Goal: Task Accomplishment & Management: Use online tool/utility

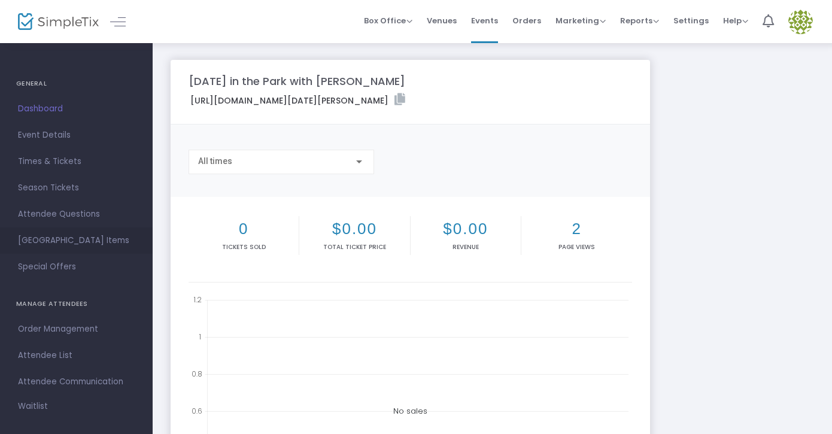
click at [90, 237] on span "[GEOGRAPHIC_DATA] Items" at bounding box center [76, 241] width 117 height 16
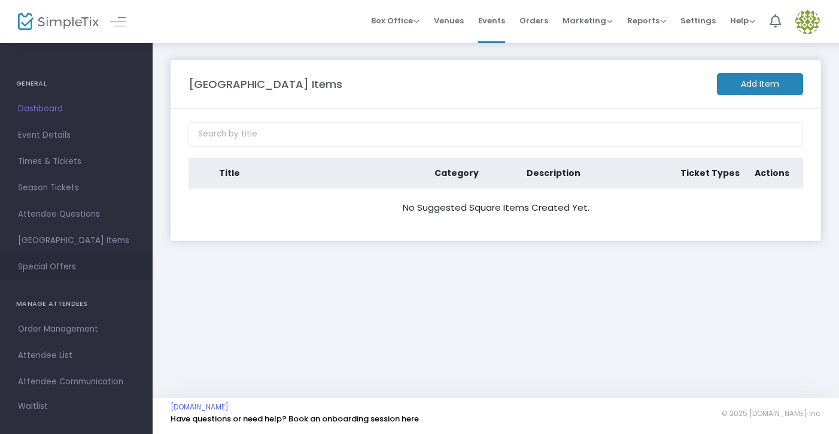
click at [86, 267] on span "Special Offers" at bounding box center [76, 267] width 117 height 16
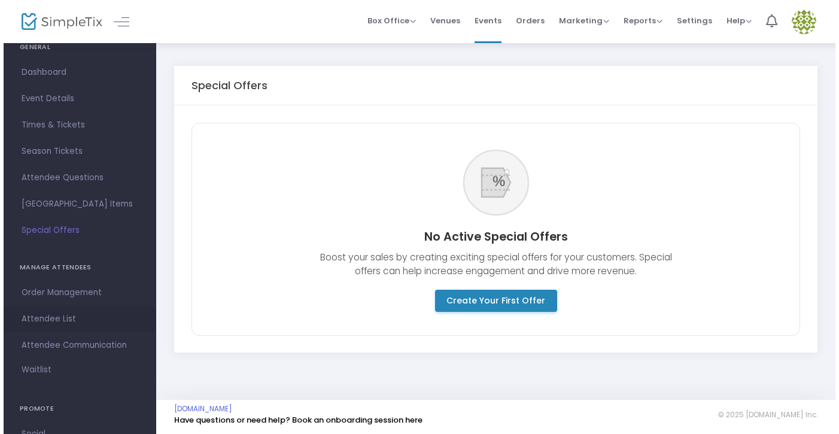
scroll to position [39, 0]
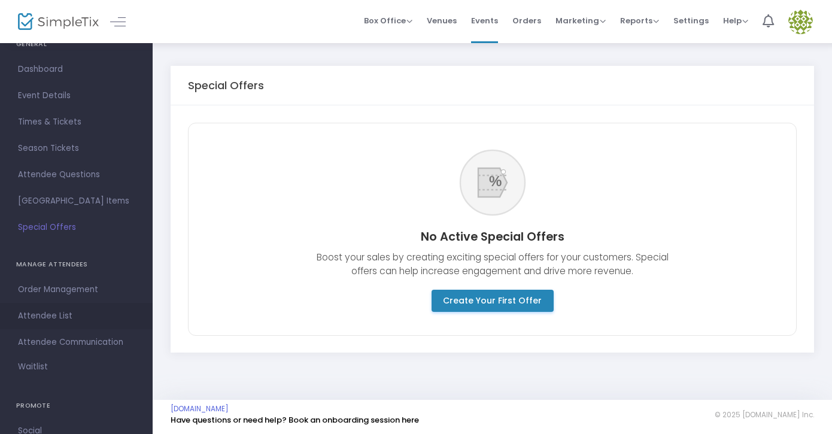
click at [92, 319] on span "Attendee List" at bounding box center [76, 316] width 117 height 16
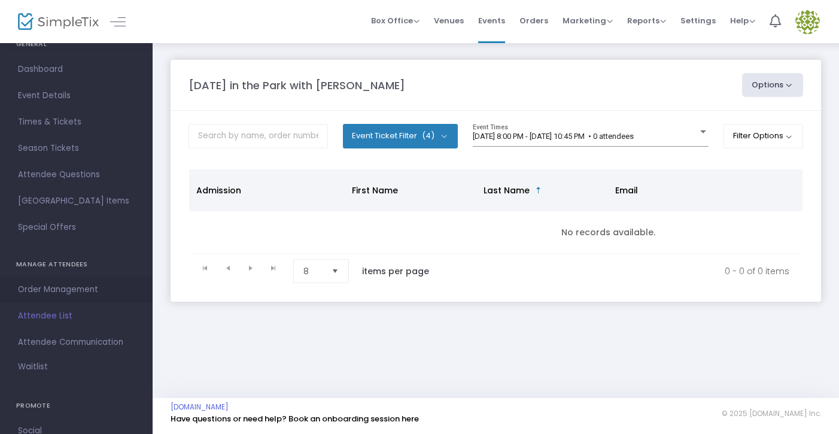
click at [94, 297] on span "Order Management" at bounding box center [76, 290] width 117 height 16
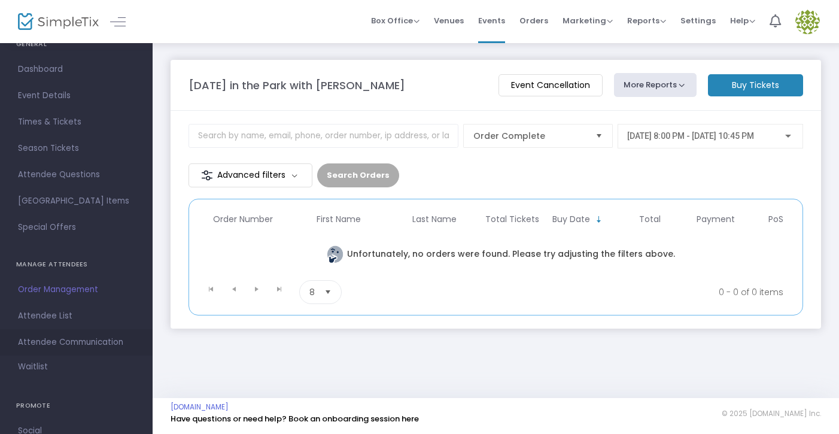
click at [95, 339] on span "Attendee Communication" at bounding box center [76, 343] width 117 height 16
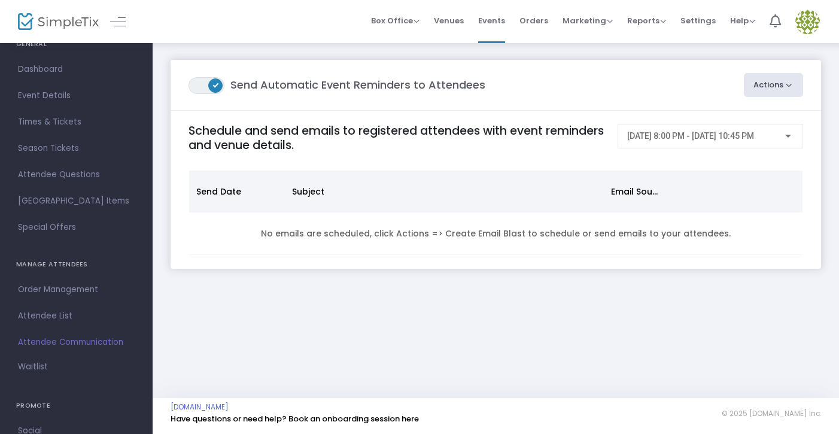
click at [211, 85] on span at bounding box center [215, 85] width 14 height 14
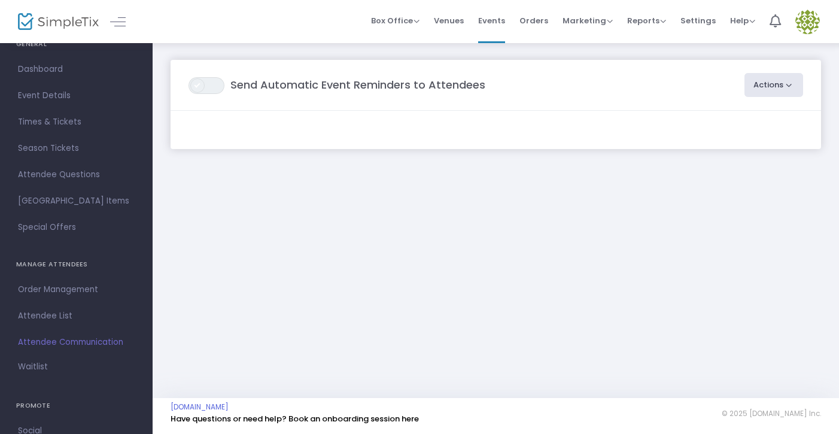
click at [202, 84] on span at bounding box center [197, 85] width 14 height 14
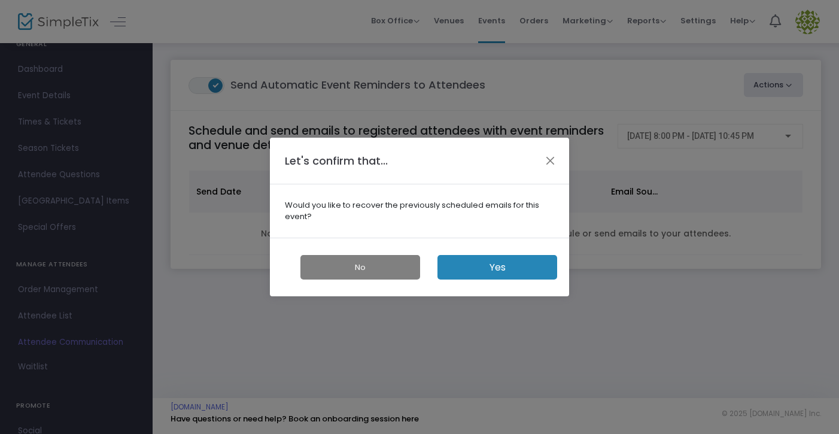
drag, startPoint x: 485, startPoint y: 271, endPoint x: 390, endPoint y: 261, distance: 95.0
click at [390, 261] on div "No Yes" at bounding box center [419, 267] width 299 height 59
click at [390, 261] on button "No" at bounding box center [360, 267] width 120 height 25
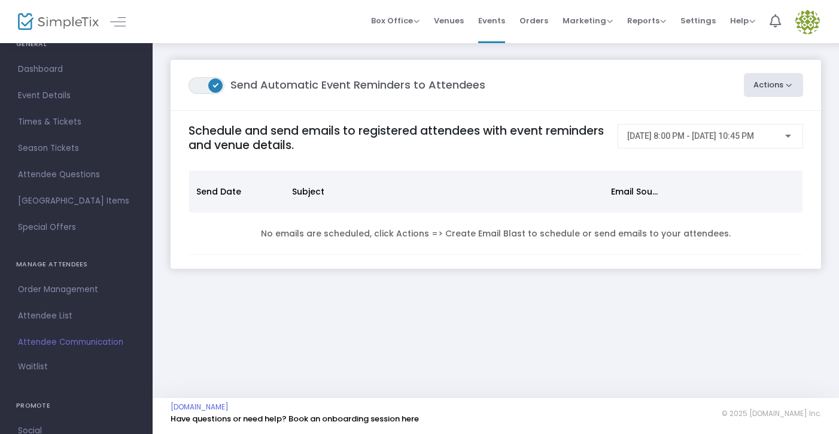
click at [759, 90] on button "Actions" at bounding box center [773, 85] width 59 height 24
click at [41, 315] on span "Attendee List" at bounding box center [76, 316] width 117 height 16
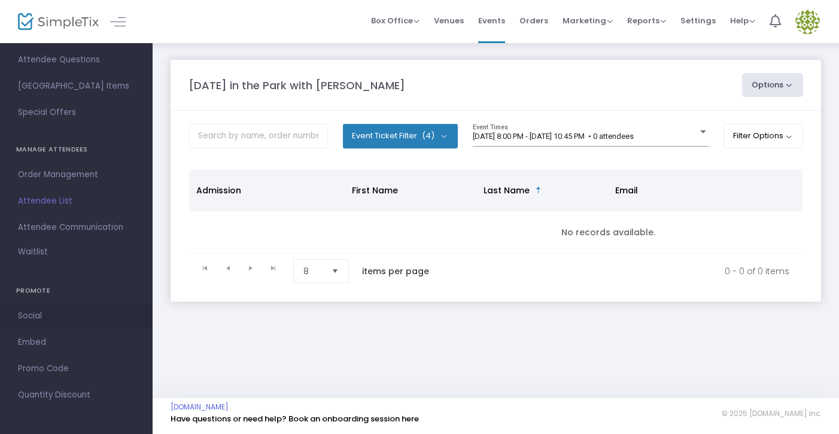
click at [42, 316] on span "Social" at bounding box center [76, 316] width 117 height 16
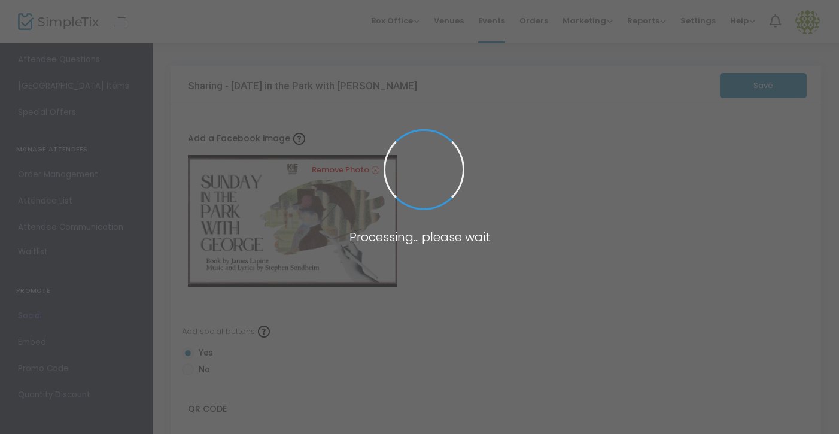
click at [44, 348] on span at bounding box center [419, 217] width 839 height 434
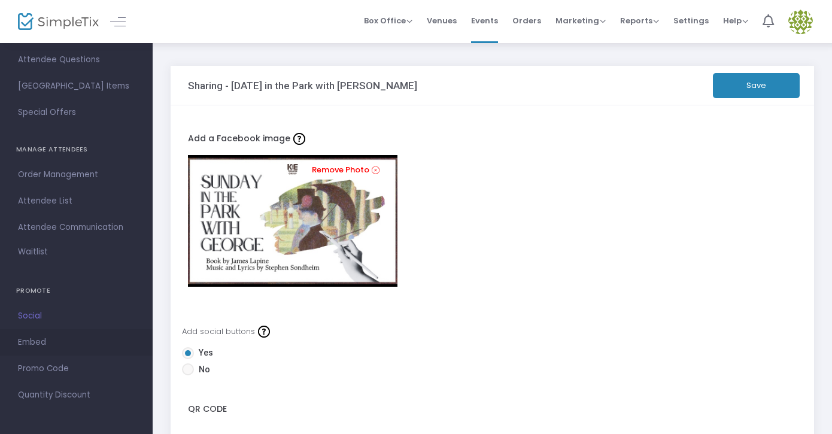
click at [39, 347] on span "Embed" at bounding box center [76, 343] width 117 height 16
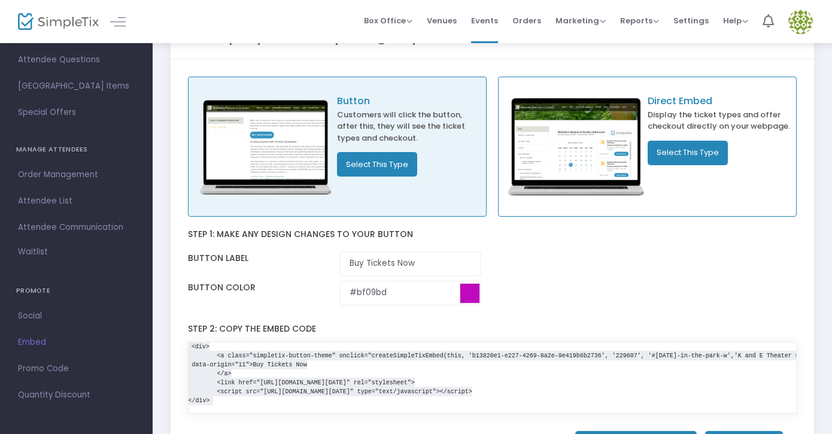
scroll to position [51, 0]
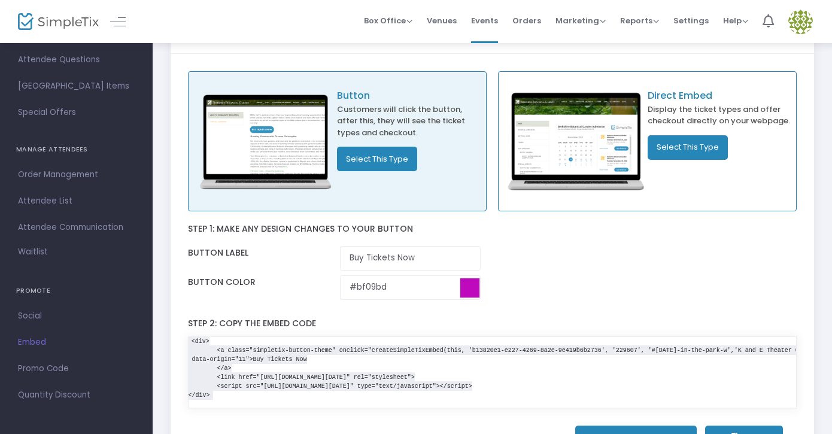
click at [710, 154] on button "Select This Type" at bounding box center [688, 147] width 80 height 25
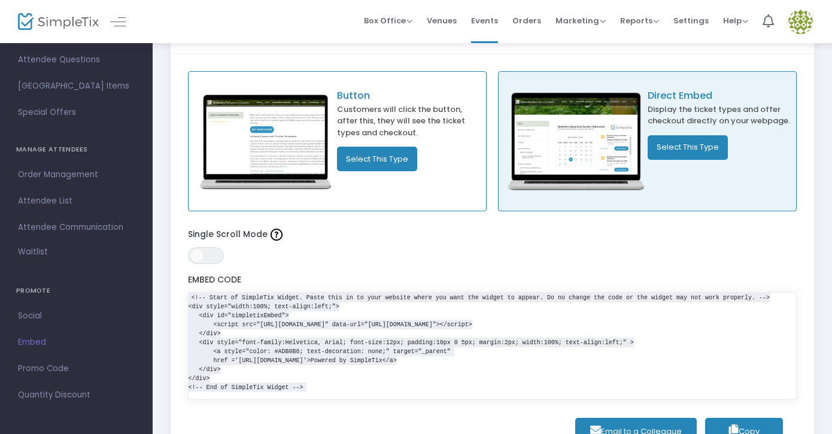
click at [399, 351] on code "<!-- Start of SimpleTix Widget. Paste this in to your website where you want th…" at bounding box center [479, 342] width 581 height 99
click at [736, 425] on icon "button" at bounding box center [734, 429] width 10 height 11
